Goal: Task Accomplishment & Management: Complete application form

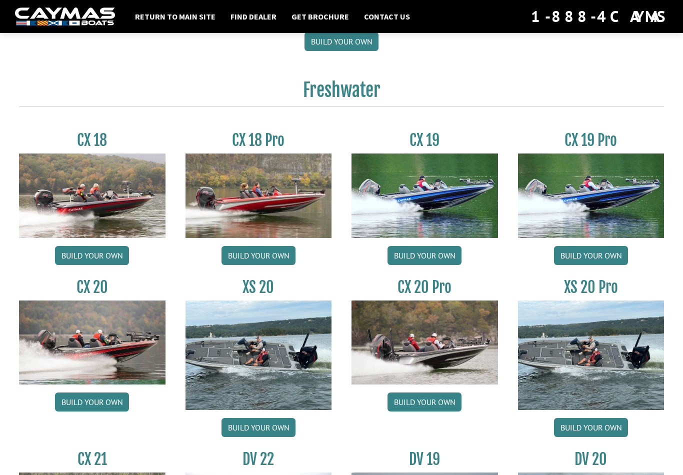
scroll to position [799, 0]
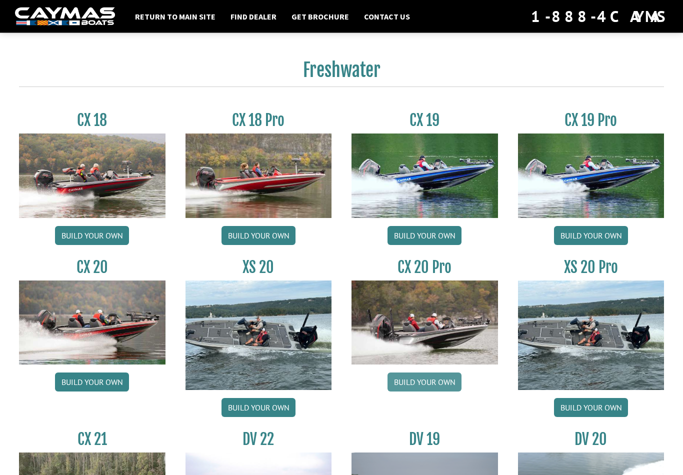
click at [425, 392] on link "Build your own" at bounding box center [425, 382] width 74 height 19
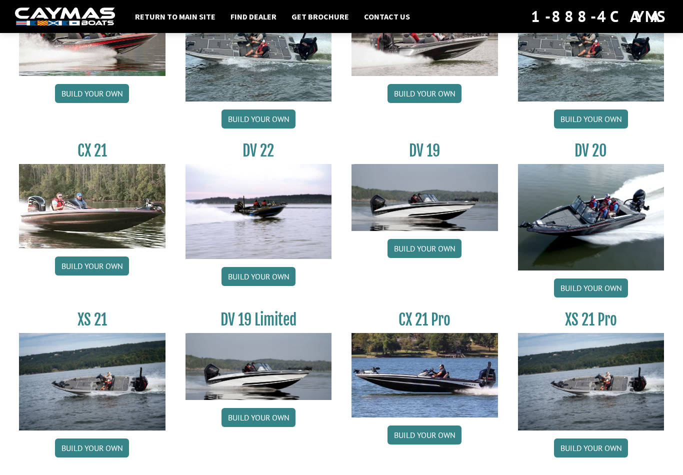
scroll to position [1098, 0]
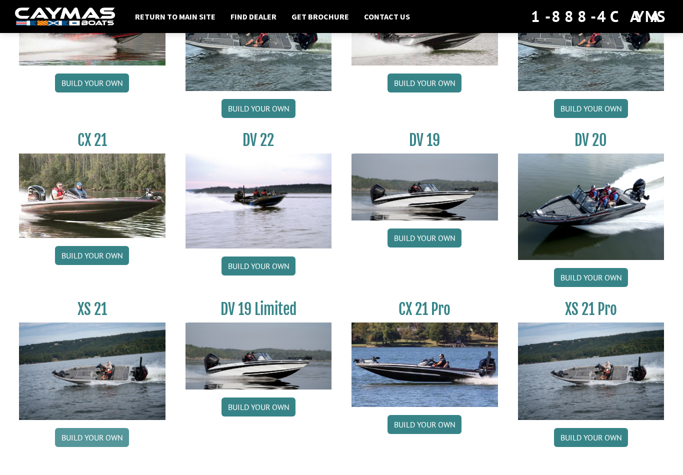
click at [86, 447] on link "Build your own" at bounding box center [92, 437] width 74 height 19
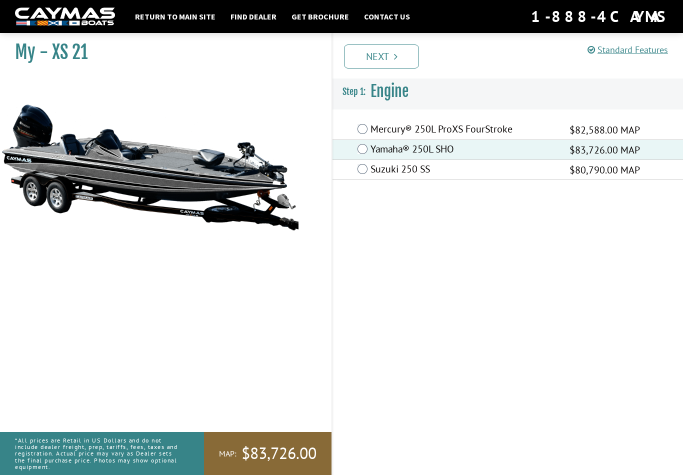
scroll to position [16, 0]
click at [380, 60] on link "Next" at bounding box center [381, 57] width 75 height 24
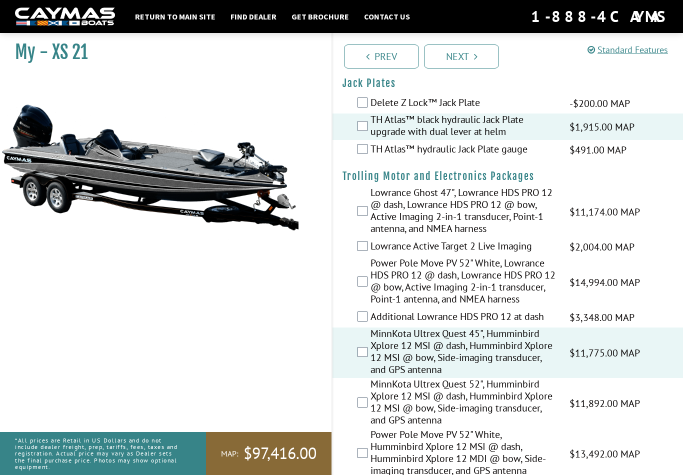
scroll to position [0, 0]
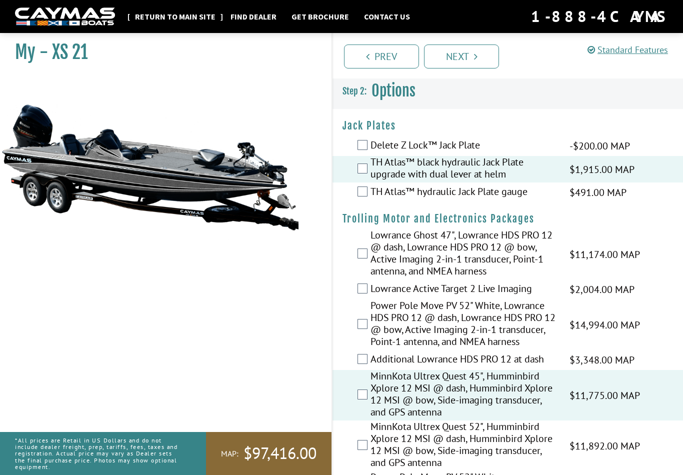
click at [165, 13] on link "Return to main site" at bounding box center [175, 16] width 91 height 13
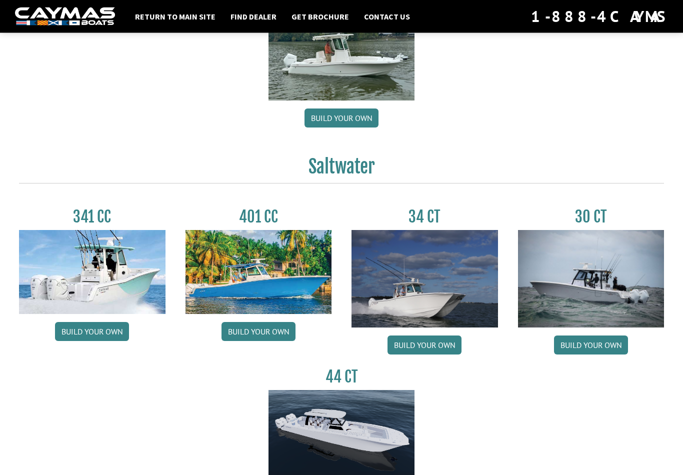
scroll to position [324, 0]
click at [257, 338] on link "Build your own" at bounding box center [259, 331] width 74 height 19
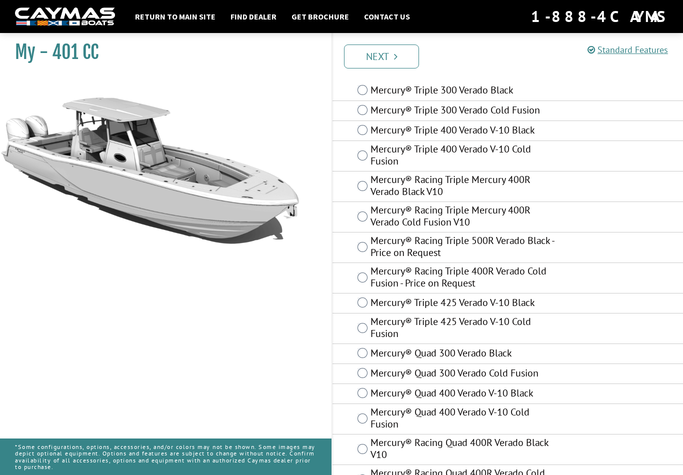
scroll to position [49, 0]
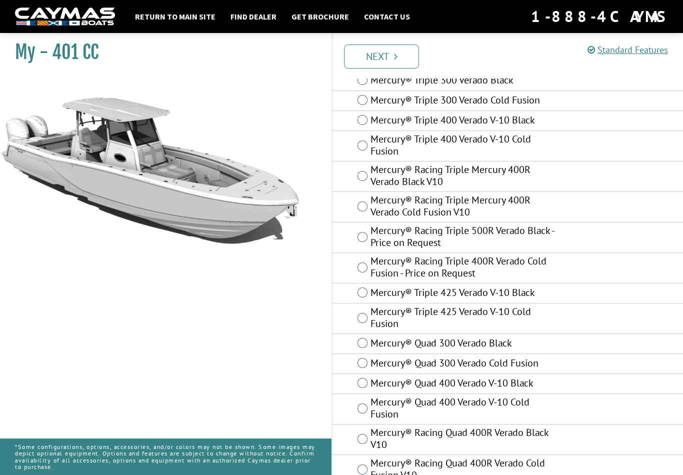
click at [0, 0] on html "Return to main site Find Dealer Get Brochure Contact Us 1-888-4CAYMAS My - 401 …" at bounding box center [341, 471] width 683 height 1041
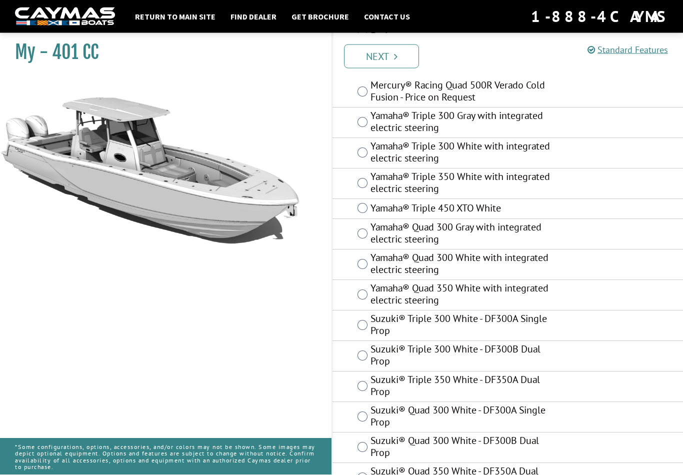
scroll to position [551, 0]
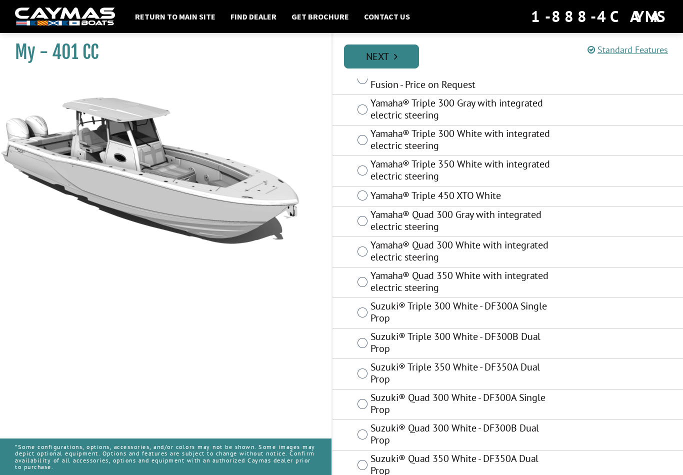
click at [379, 58] on link "Next" at bounding box center [381, 57] width 75 height 24
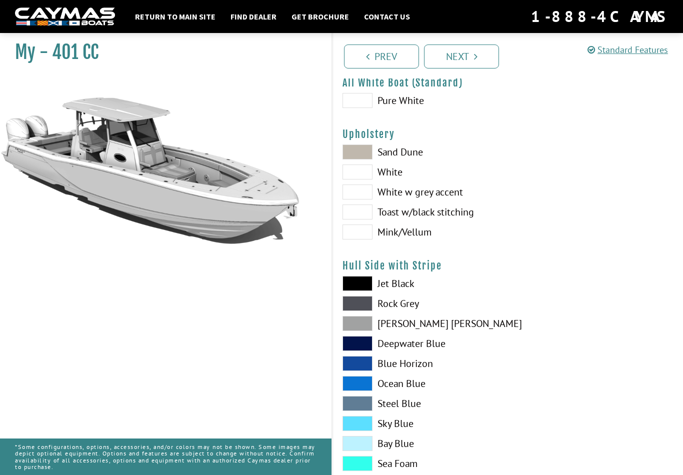
scroll to position [0, 0]
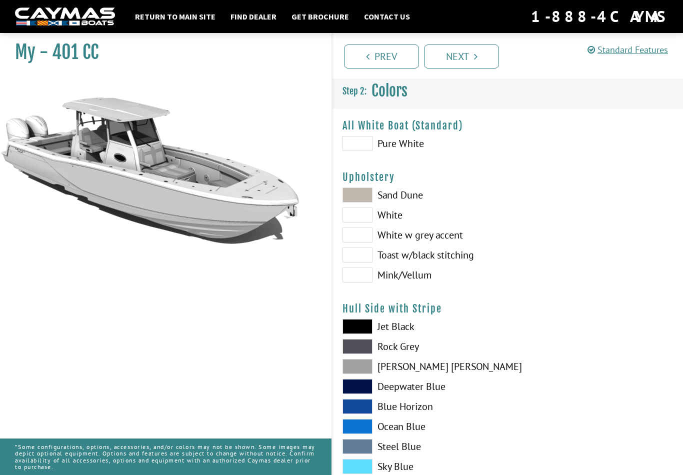
click at [356, 146] on span at bounding box center [358, 143] width 30 height 15
click at [354, 238] on span at bounding box center [358, 235] width 30 height 15
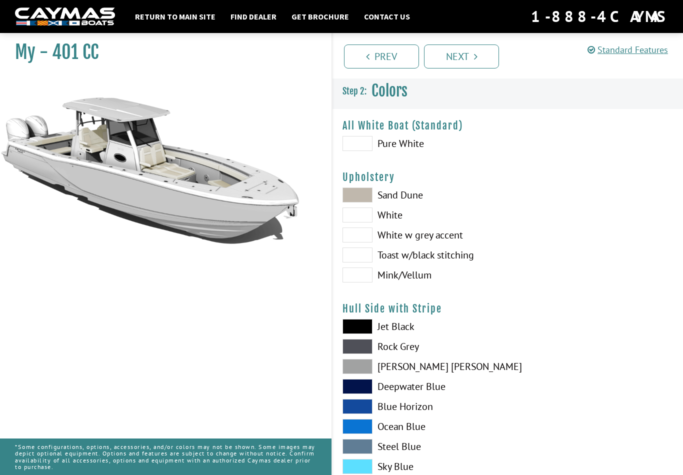
click at [365, 260] on span at bounding box center [358, 255] width 30 height 15
click at [360, 236] on span at bounding box center [358, 235] width 30 height 15
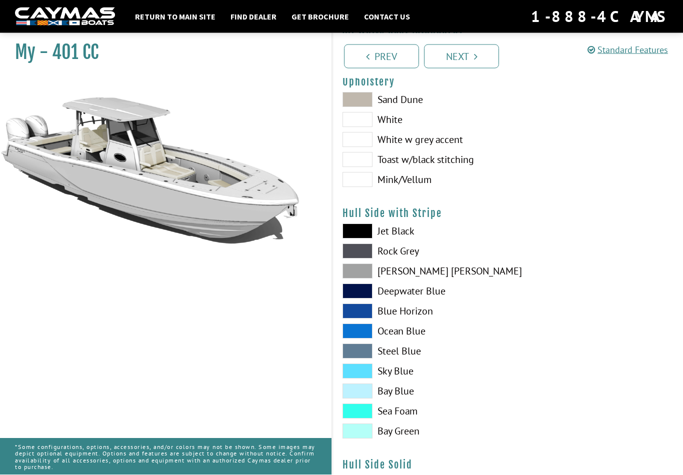
scroll to position [101, 0]
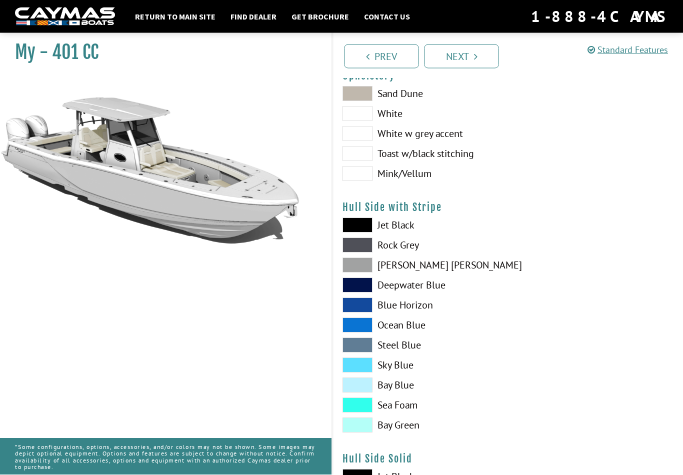
click at [353, 247] on span at bounding box center [358, 245] width 30 height 15
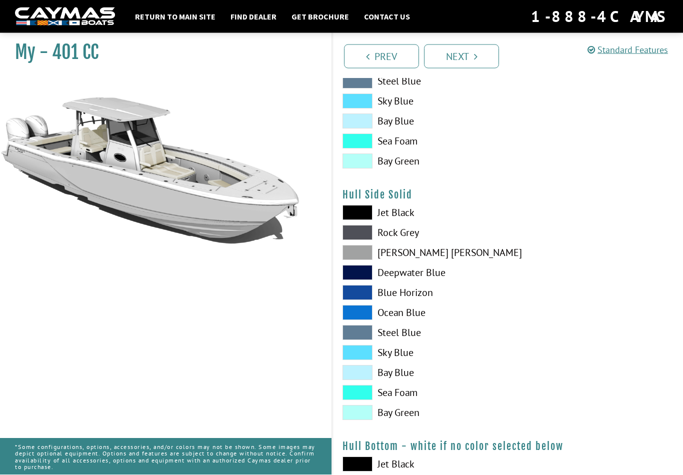
scroll to position [366, 0]
click at [354, 257] on span at bounding box center [358, 252] width 30 height 15
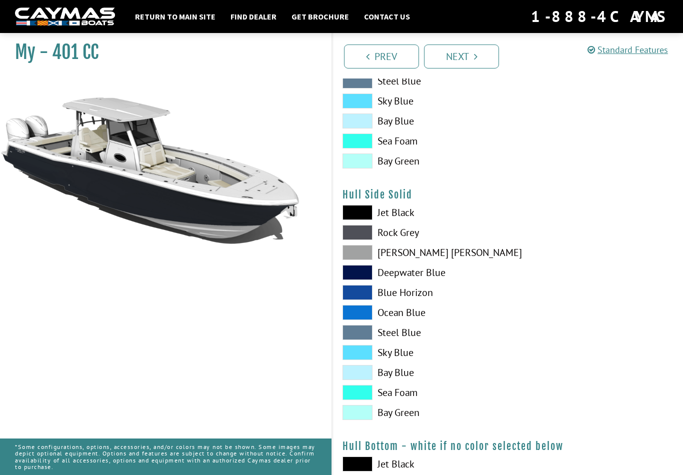
click at [354, 214] on span at bounding box center [358, 212] width 30 height 15
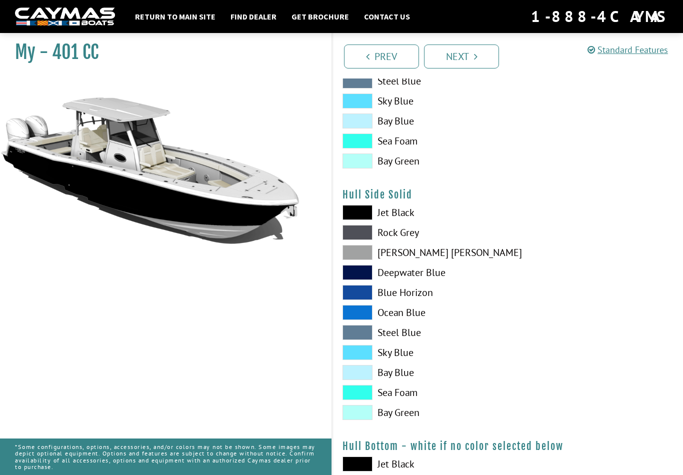
click at [352, 397] on span at bounding box center [358, 392] width 30 height 15
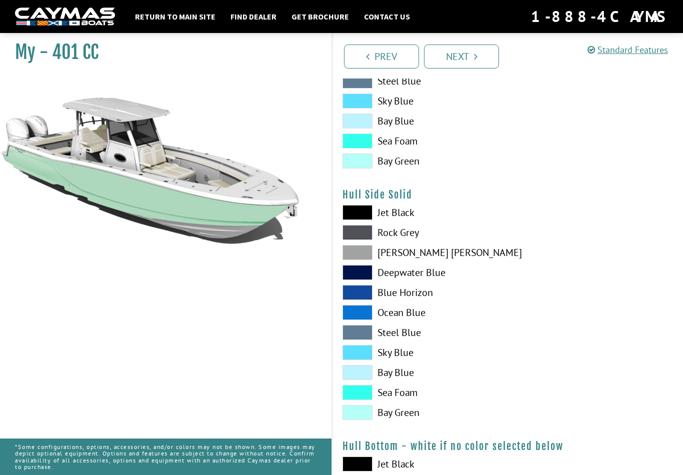
click at [356, 374] on span at bounding box center [358, 372] width 30 height 15
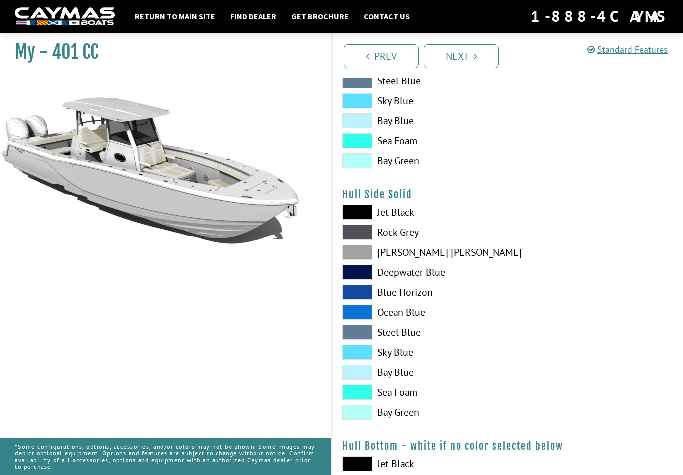
click at [359, 297] on span at bounding box center [358, 292] width 30 height 15
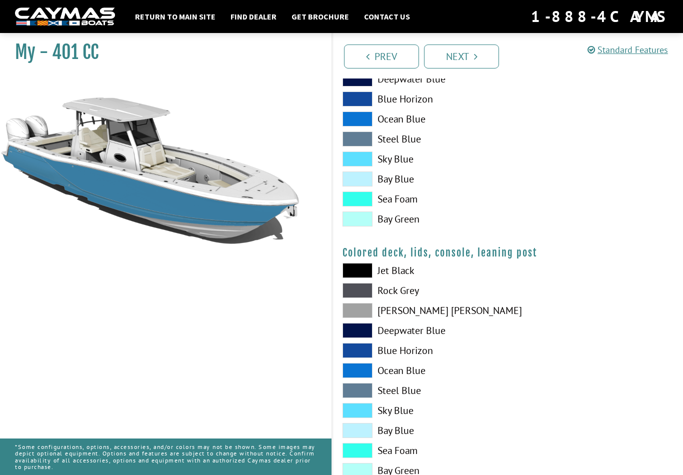
scroll to position [1084, 0]
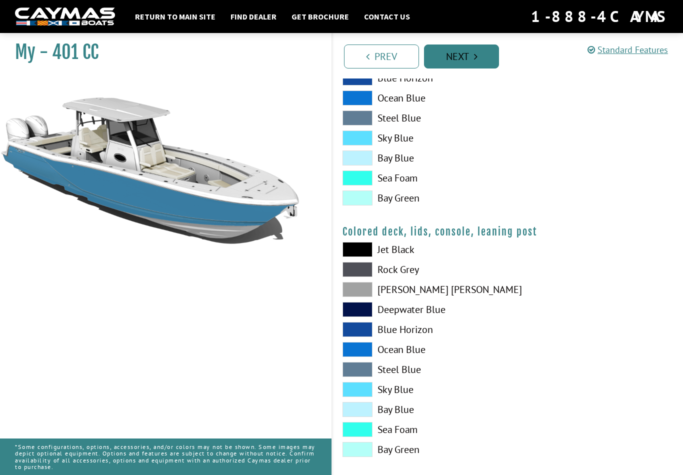
click at [483, 66] on link "Next" at bounding box center [461, 57] width 75 height 24
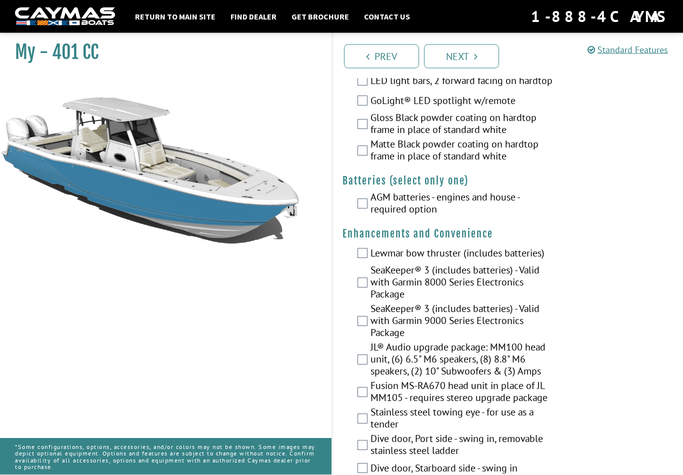
scroll to position [226, 0]
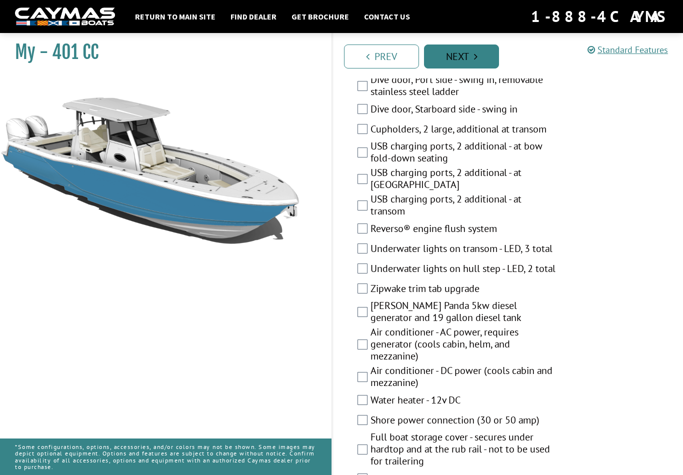
click at [453, 64] on link "Next" at bounding box center [461, 57] width 75 height 24
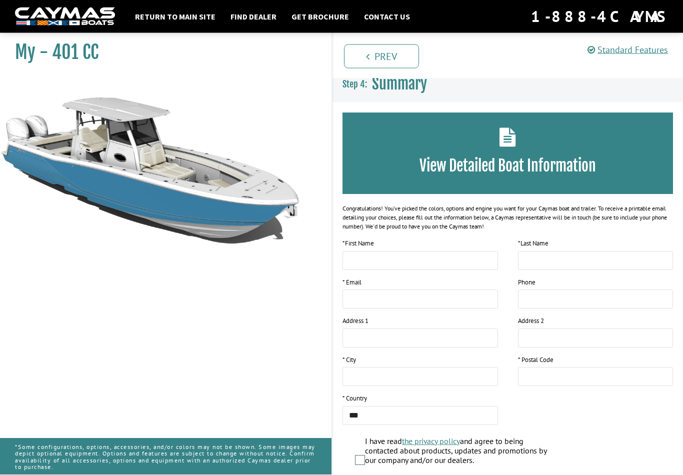
scroll to position [0, 0]
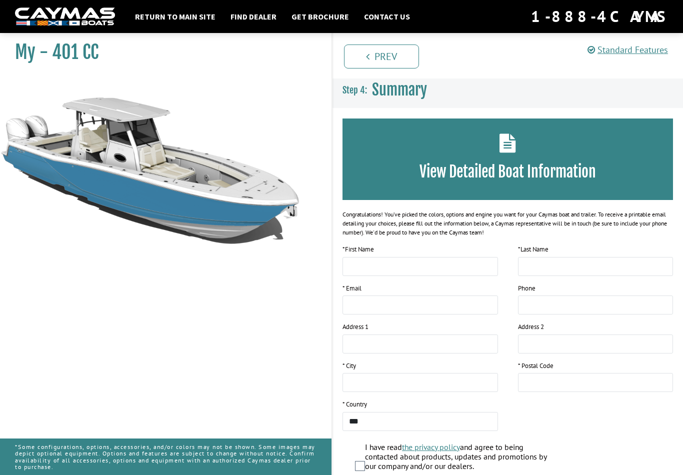
click at [508, 149] on icon at bounding box center [508, 143] width 17 height 19
